Goal: Use online tool/utility

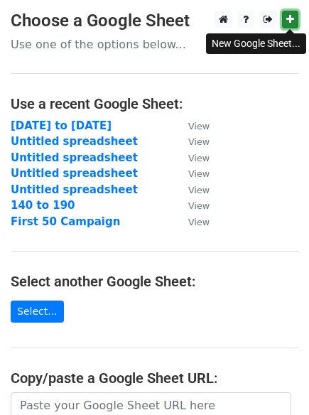
click at [289, 18] on icon at bounding box center [290, 19] width 8 height 10
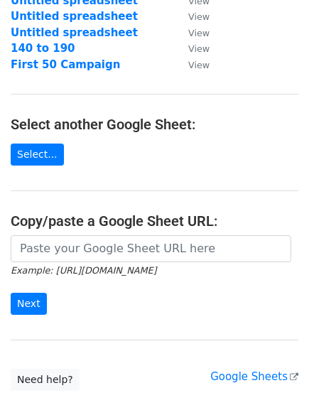
scroll to position [247, 0]
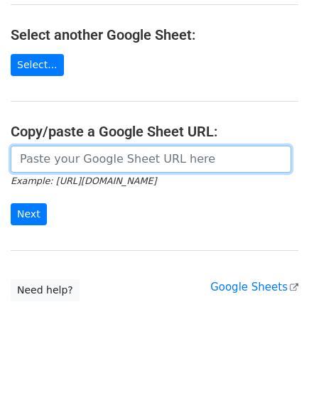
paste input "https://docs.google.com/spreadsheets/d/1jeEZsXjeoj7EHnXe2cpIHE7iM1sqsDHfopJTl5g…"
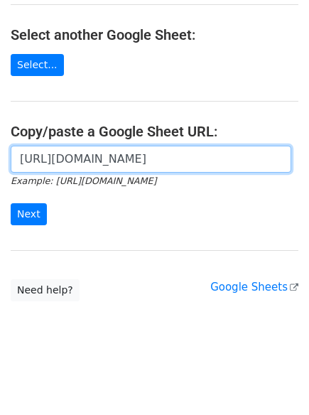
scroll to position [0, 304]
type input "https://docs.google.com/spreadsheets/d/1jeEZsXjeoj7EHnXe2cpIHE7iM1sqsDHfopJTl5g…"
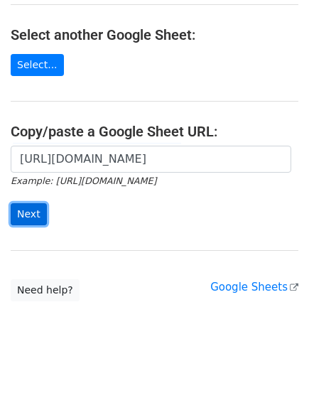
click at [29, 221] on input "Next" at bounding box center [29, 214] width 36 height 22
